Goal: Task Accomplishment & Management: Manage account settings

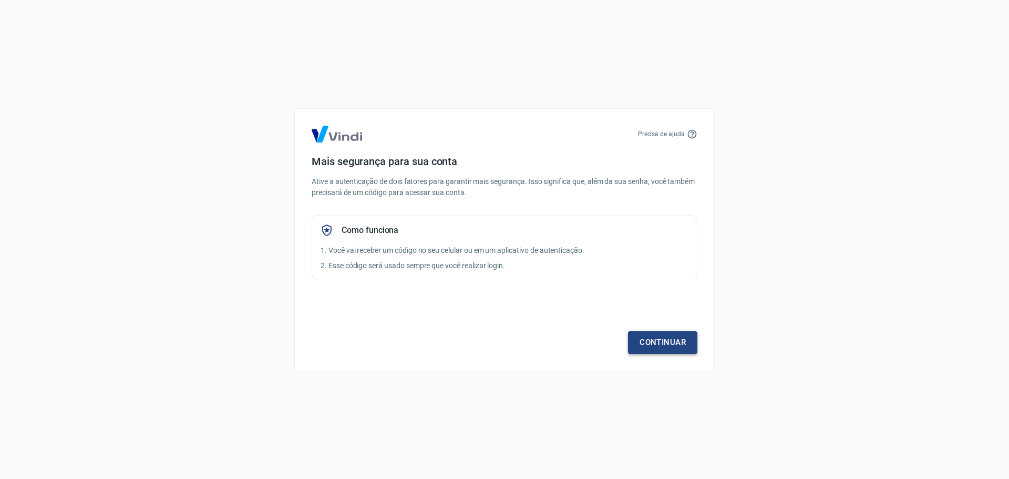
click at [686, 342] on link "Continuar" at bounding box center [662, 342] width 69 height 22
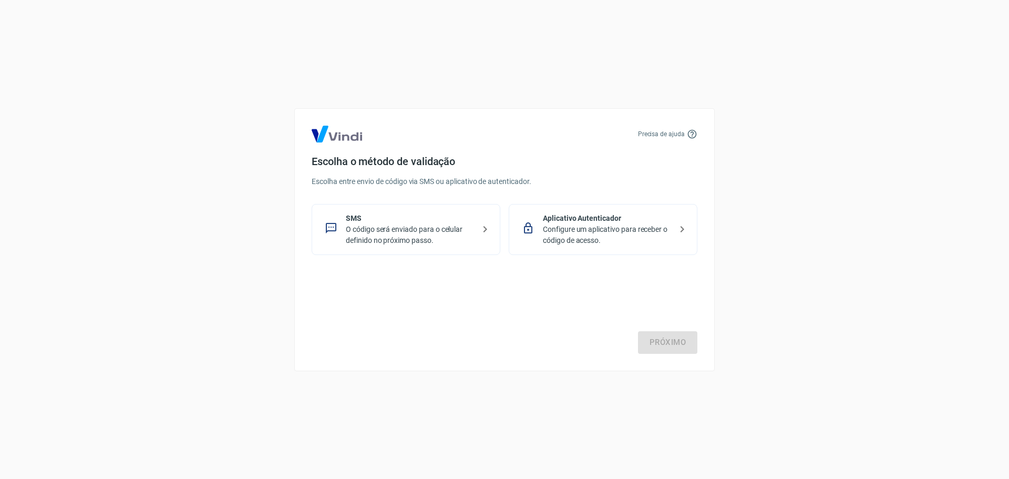
click at [628, 231] on p "Configure um aplicativo para receber o código de acesso." at bounding box center [607, 235] width 129 height 22
click at [662, 343] on link "Próximo" at bounding box center [667, 342] width 59 height 22
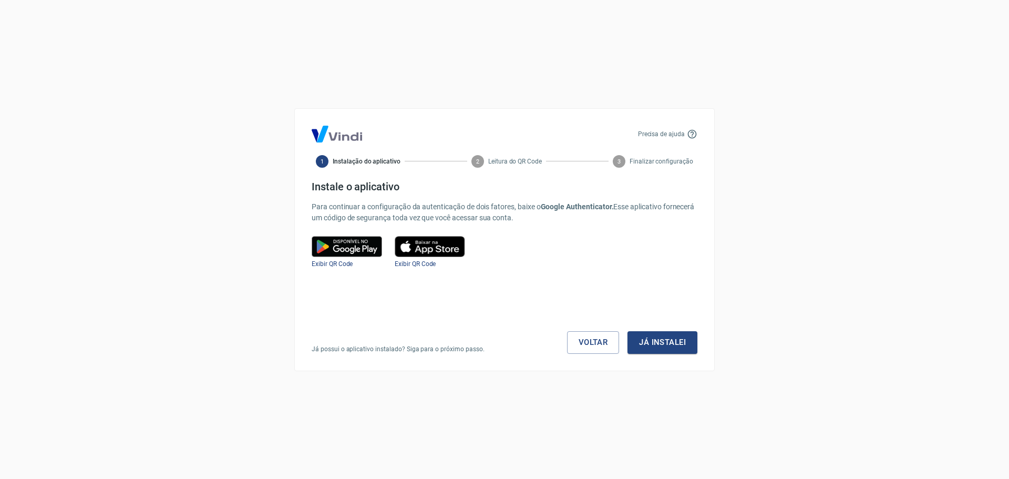
click at [662, 343] on button "Já instalei" at bounding box center [663, 342] width 70 height 22
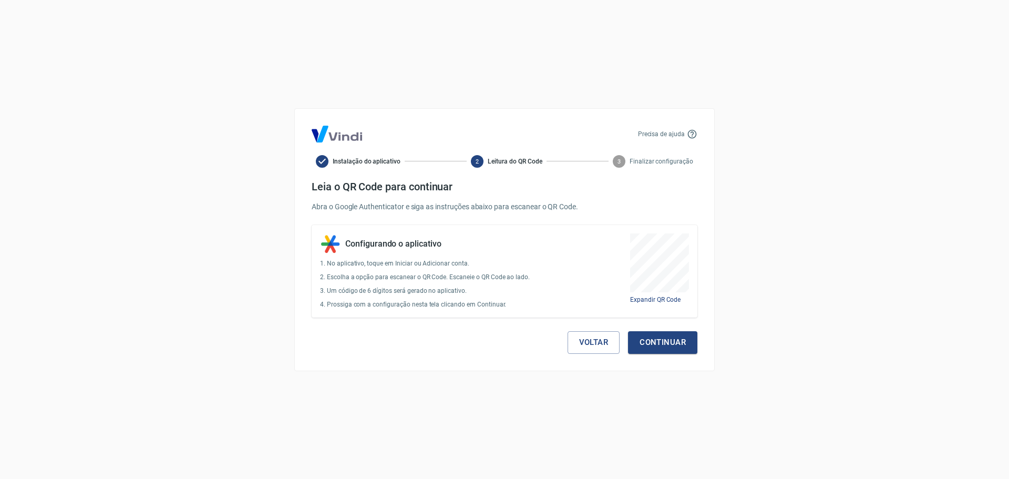
click at [662, 343] on button "Continuar" at bounding box center [662, 342] width 69 height 22
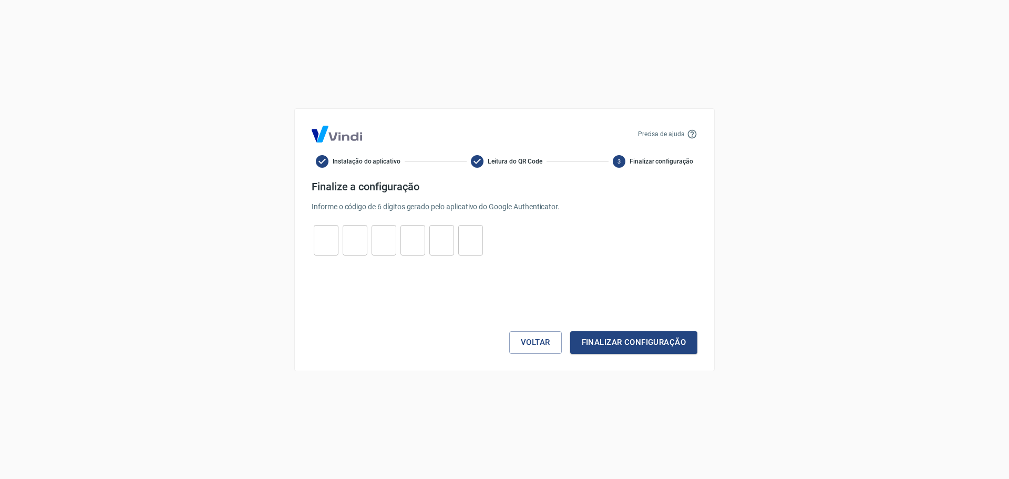
click at [314, 241] on input "tel" at bounding box center [326, 240] width 25 height 23
type input "3"
type input "0"
type input "5"
type input "4"
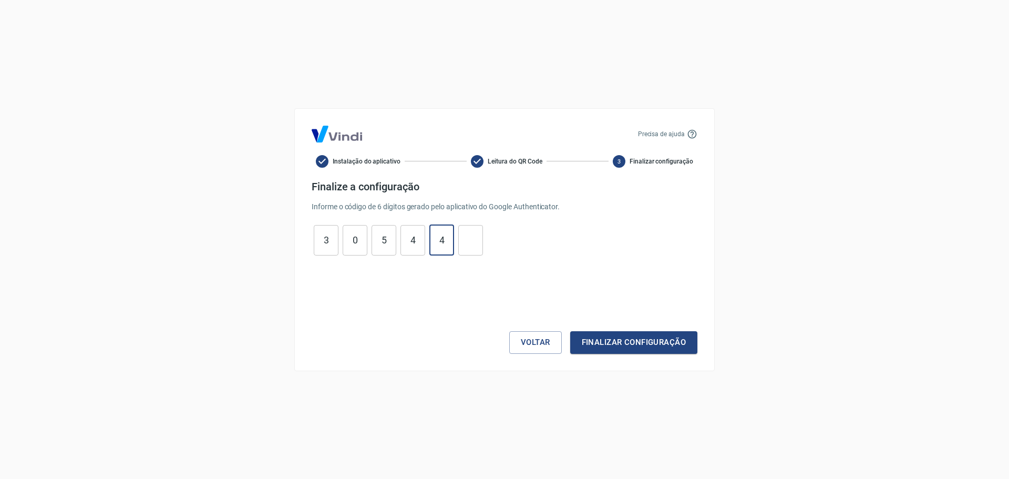
type input "4"
type input "2"
click at [570, 331] on button "Finalizar configuração" at bounding box center [633, 342] width 127 height 22
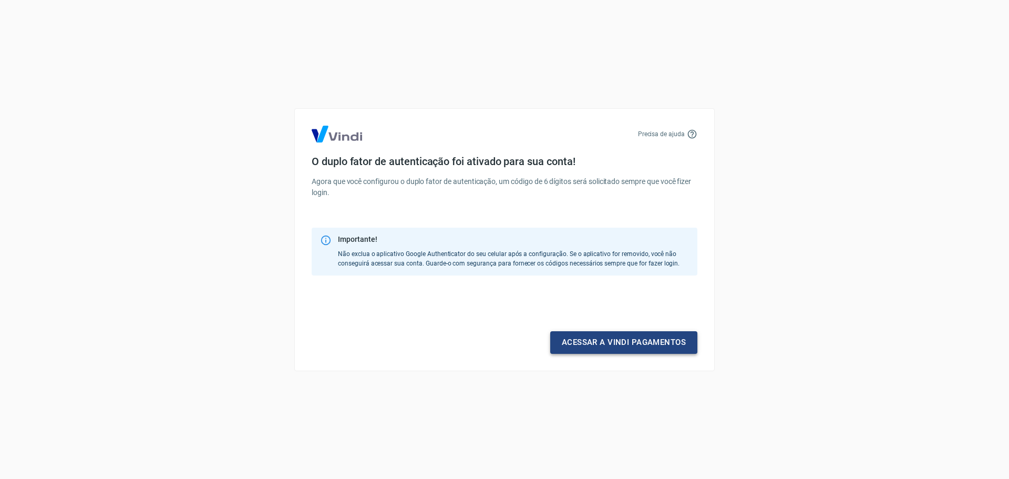
click at [635, 352] on link "Acessar a Vindi pagamentos" at bounding box center [623, 342] width 147 height 22
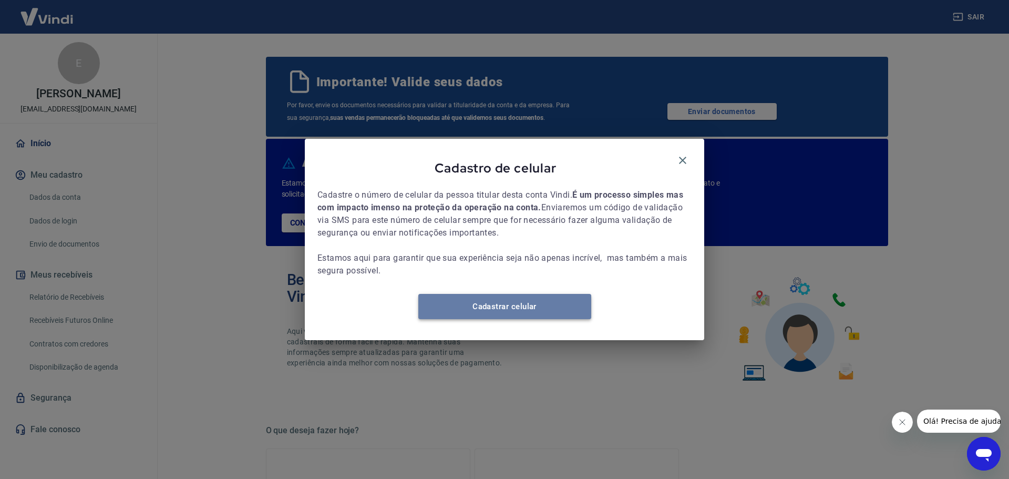
click at [539, 319] on link "Cadastrar celular" at bounding box center [504, 306] width 173 height 25
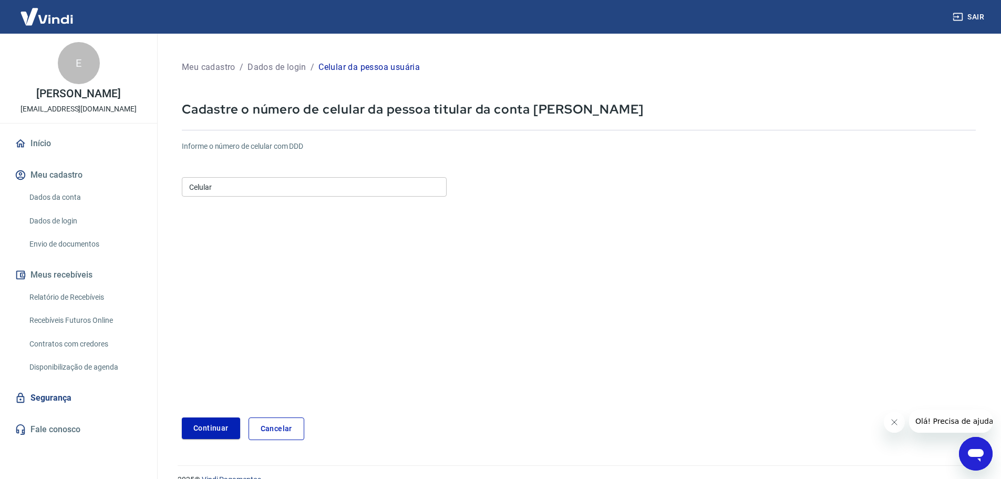
click at [413, 192] on input "Celular" at bounding box center [314, 186] width 265 height 19
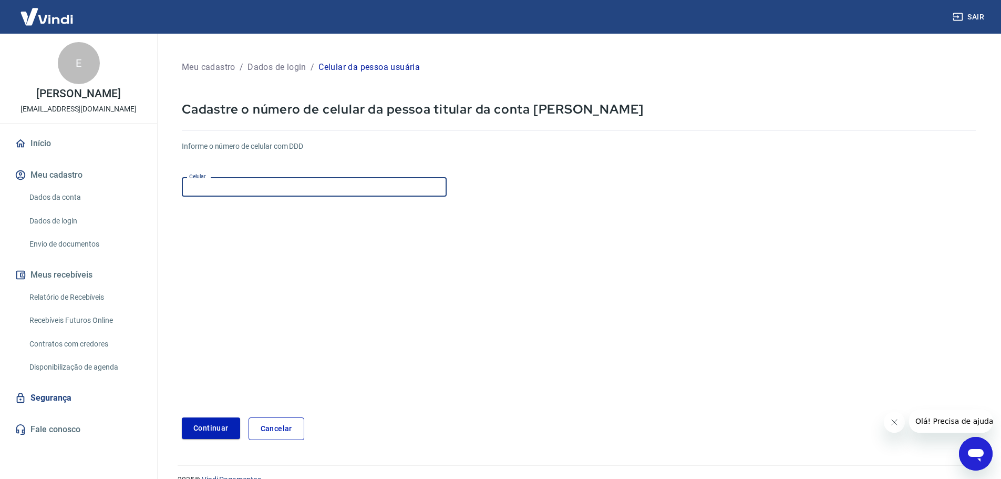
click at [413, 192] on input "Celular" at bounding box center [314, 186] width 265 height 19
type input "(11) 97452-5446"
click at [224, 419] on button "Continuar" at bounding box center [211, 428] width 58 height 22
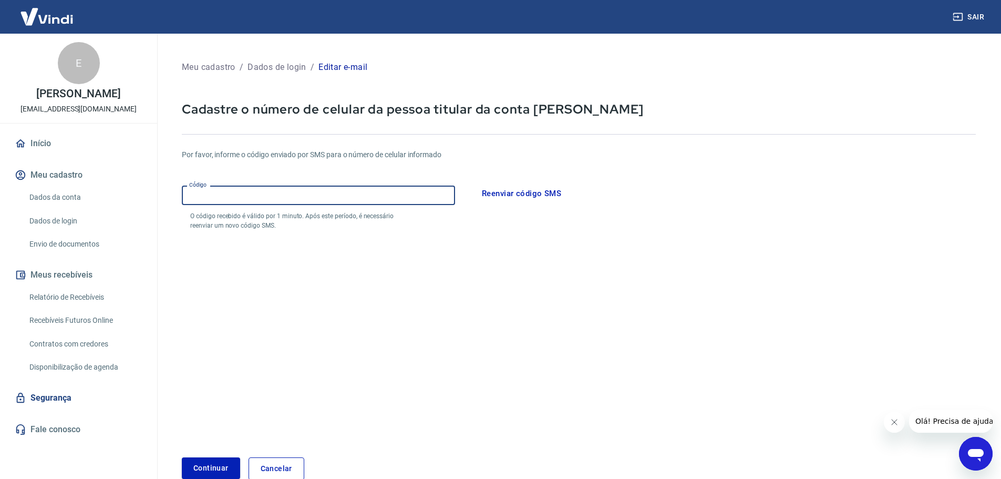
click at [283, 198] on input "Código" at bounding box center [318, 195] width 273 height 19
type input "489009"
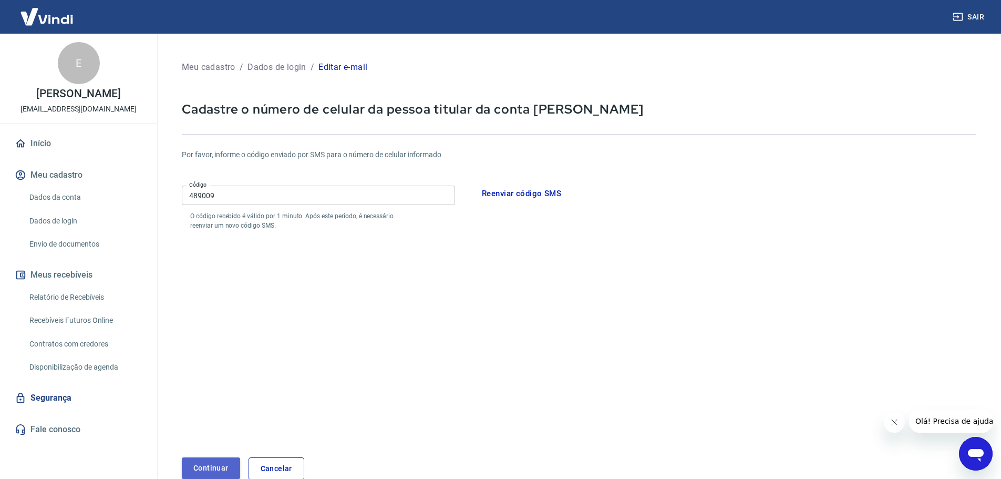
click at [218, 460] on button "Continuar" at bounding box center [211, 468] width 58 height 22
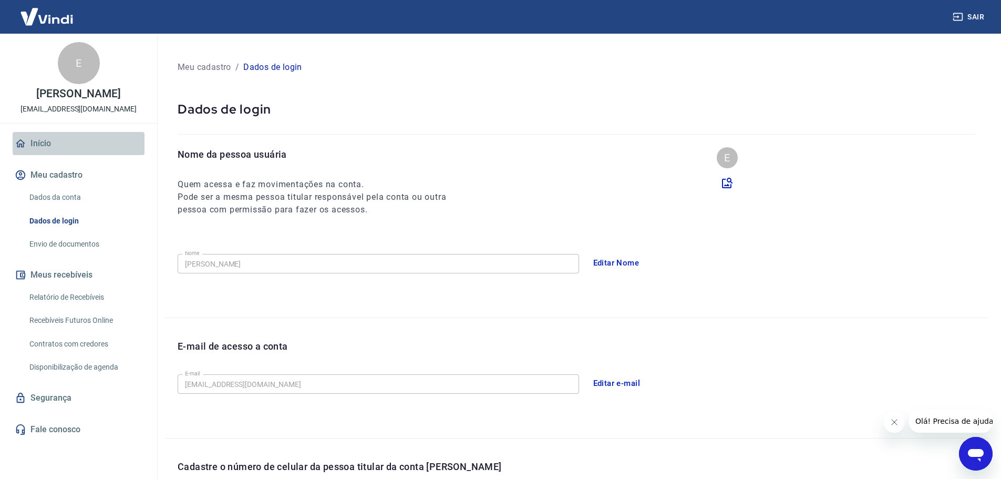
click at [106, 148] on link "Início" at bounding box center [79, 143] width 132 height 23
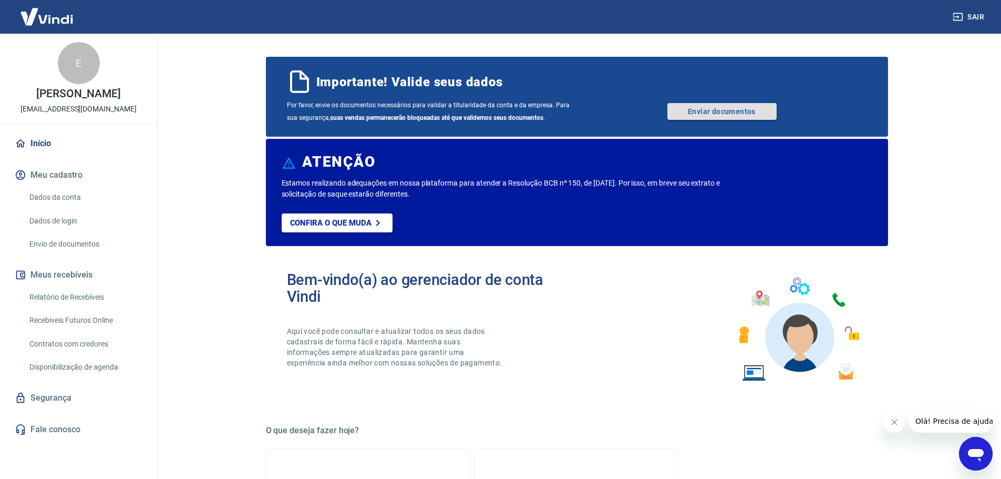
click at [686, 115] on link "Enviar documentos" at bounding box center [722, 111] width 109 height 17
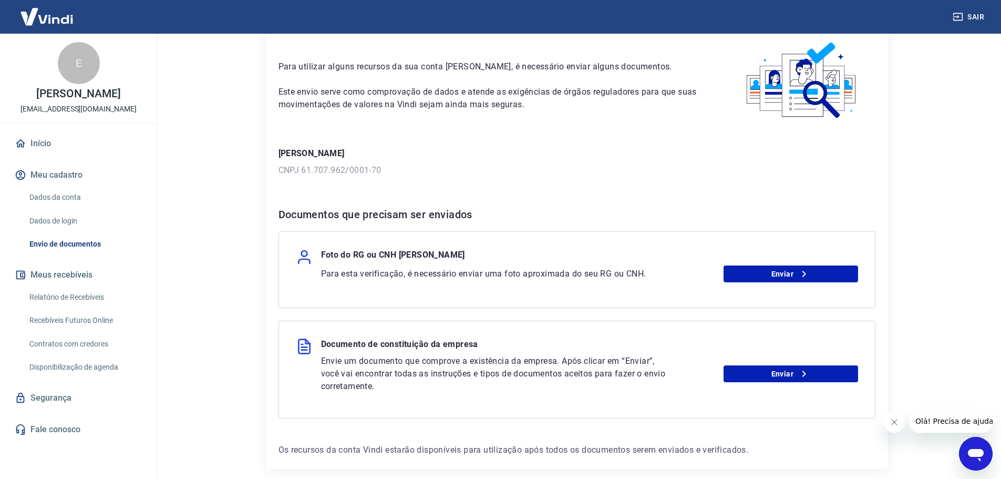
scroll to position [97, 0]
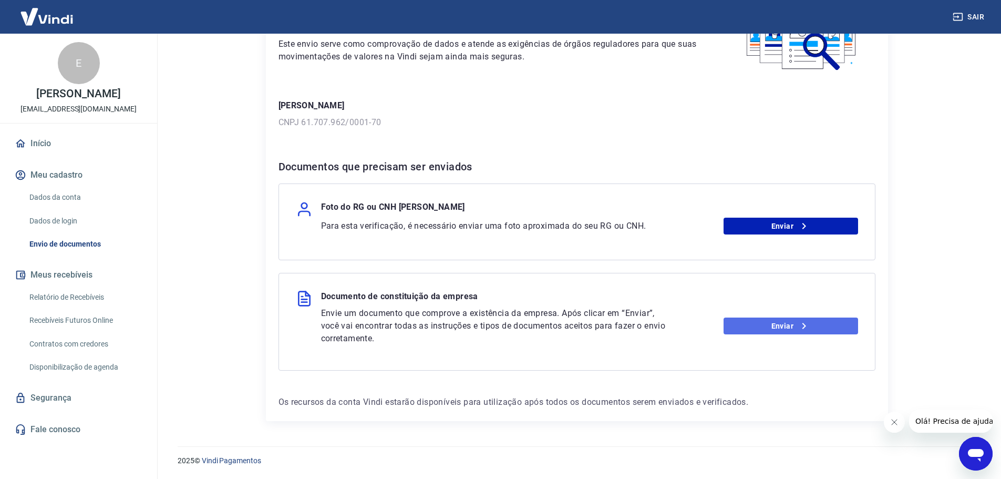
click at [827, 327] on link "Enviar" at bounding box center [791, 325] width 135 height 17
